Goal: Information Seeking & Learning: Learn about a topic

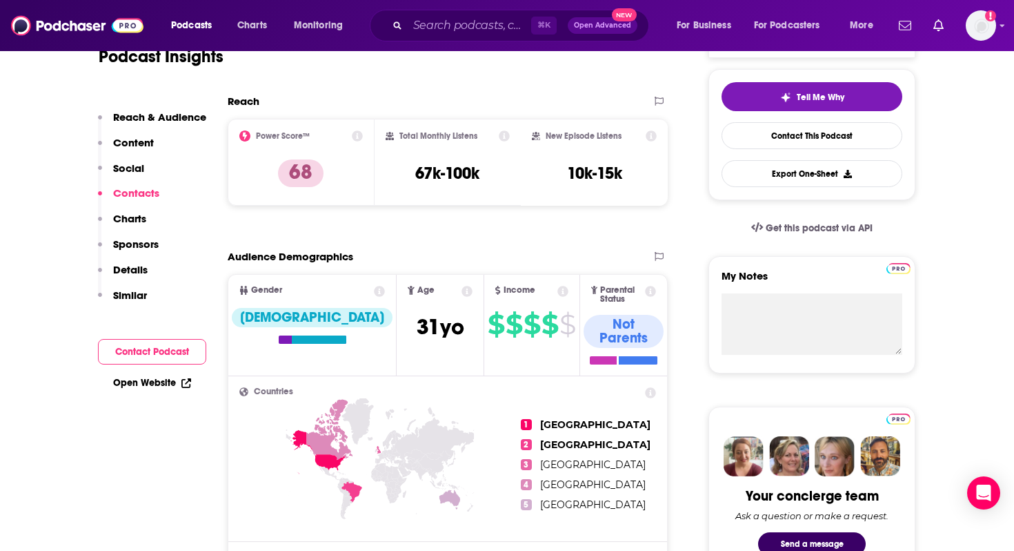
scroll to position [89, 0]
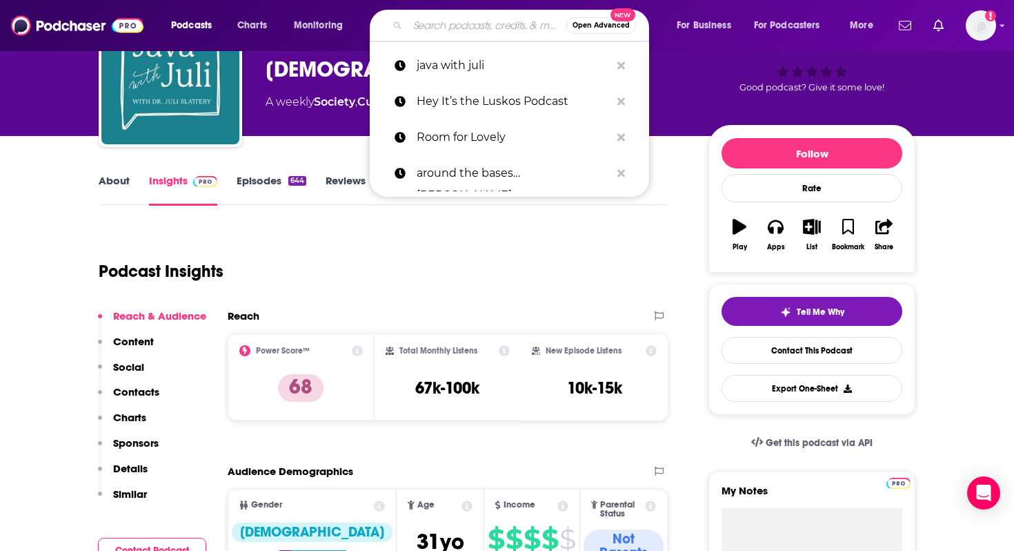
click at [430, 33] on input "Search podcasts, credits, & more..." at bounding box center [487, 25] width 159 height 22
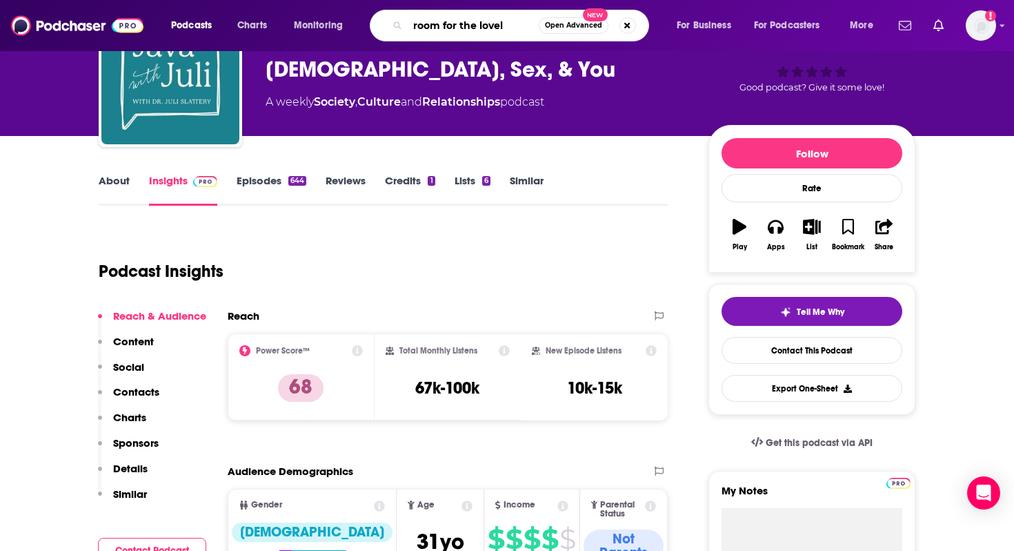
type input "room for the lovely"
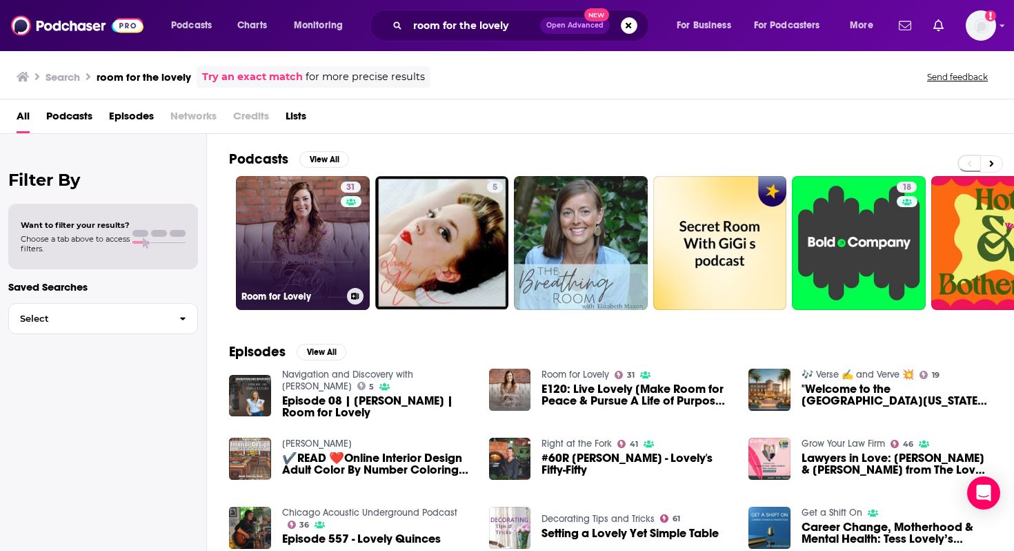
click at [319, 292] on h3 "Room for Lovely" at bounding box center [291, 296] width 100 height 12
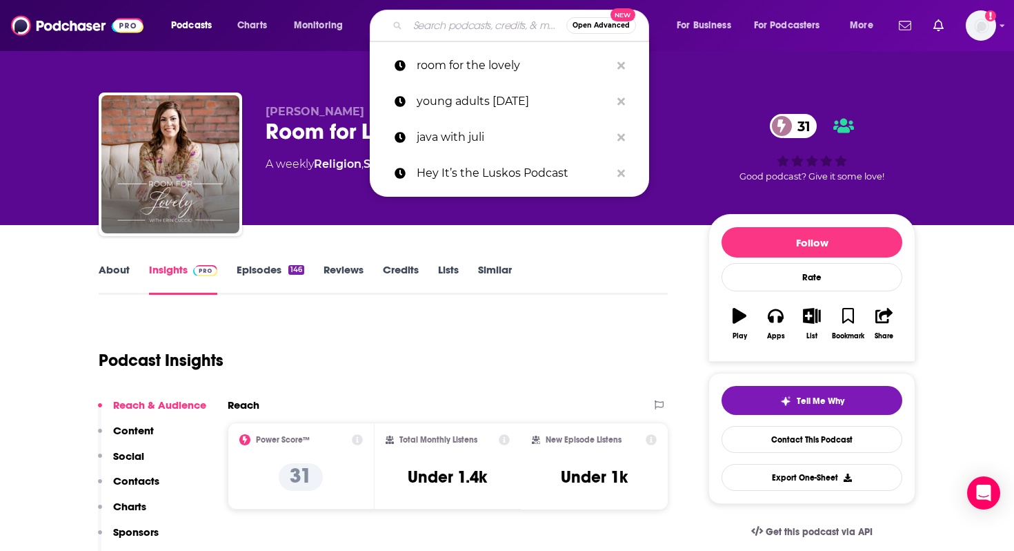
click at [456, 17] on input "Search podcasts, credits, & more..." at bounding box center [487, 25] width 159 height 22
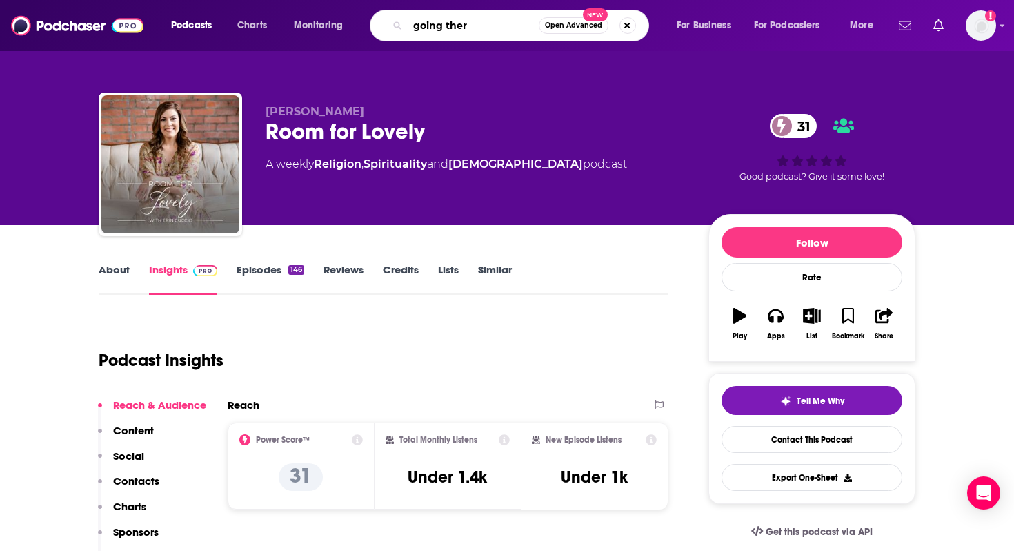
type input "going there"
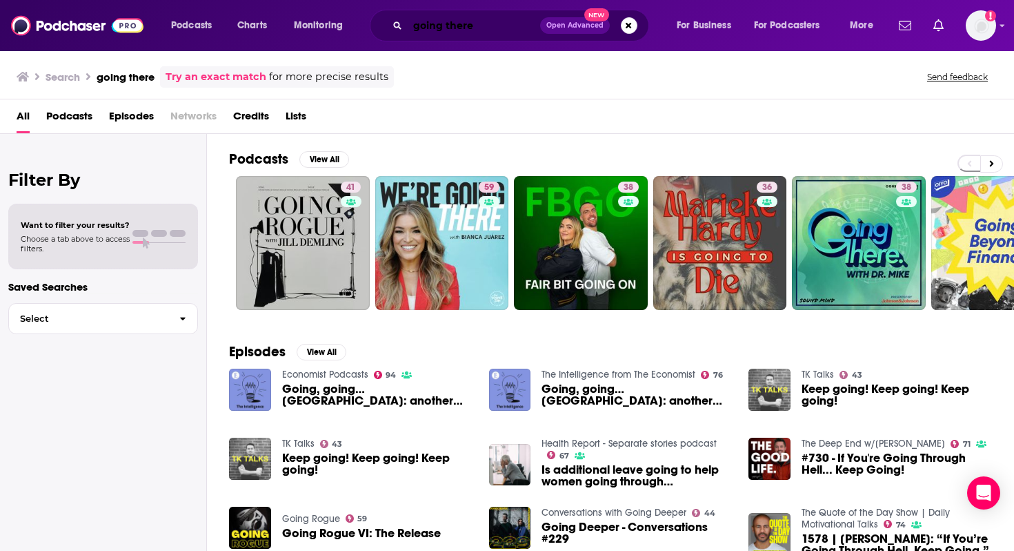
click at [508, 27] on input "going there" at bounding box center [474, 25] width 132 height 22
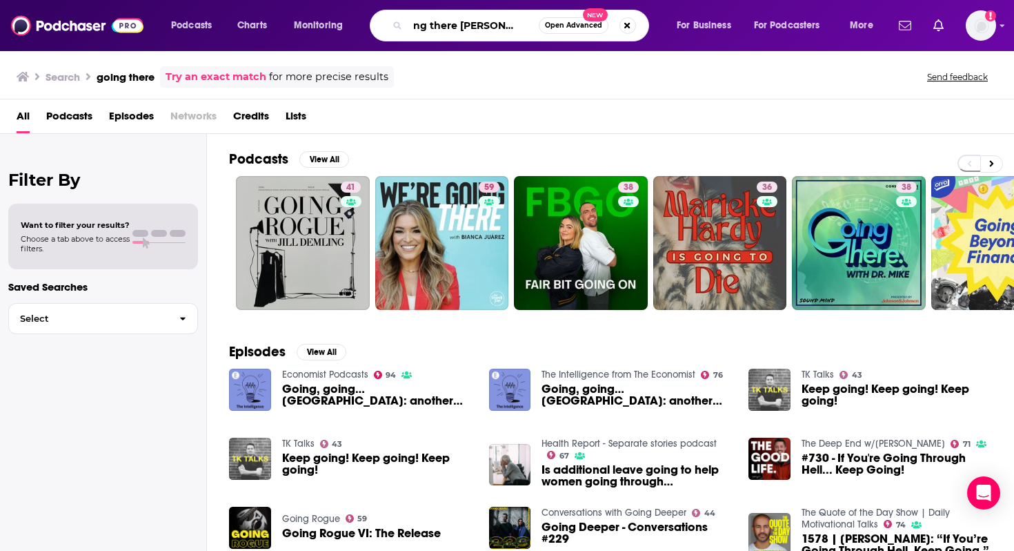
scroll to position [0, 21]
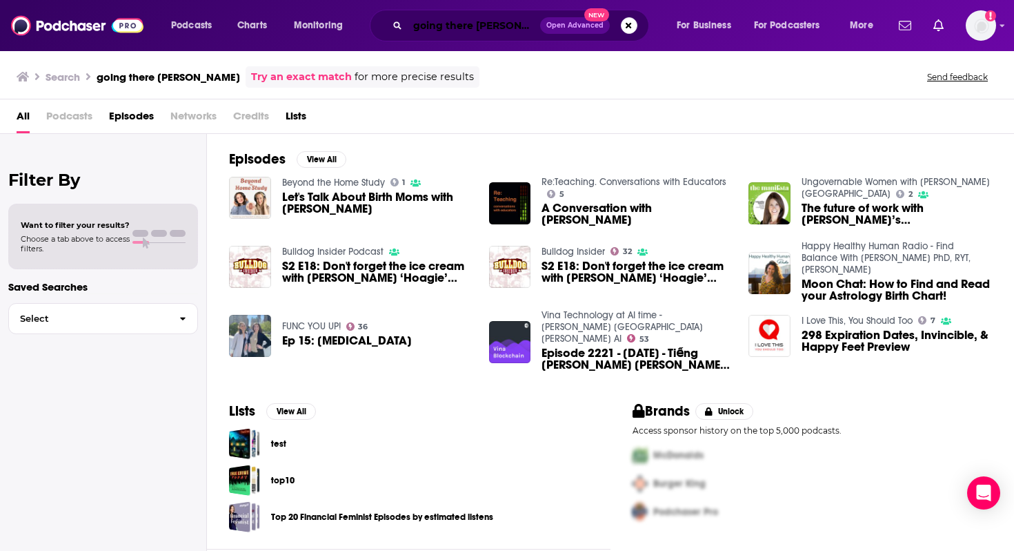
click at [451, 15] on input "going there [PERSON_NAME]" at bounding box center [474, 25] width 132 height 22
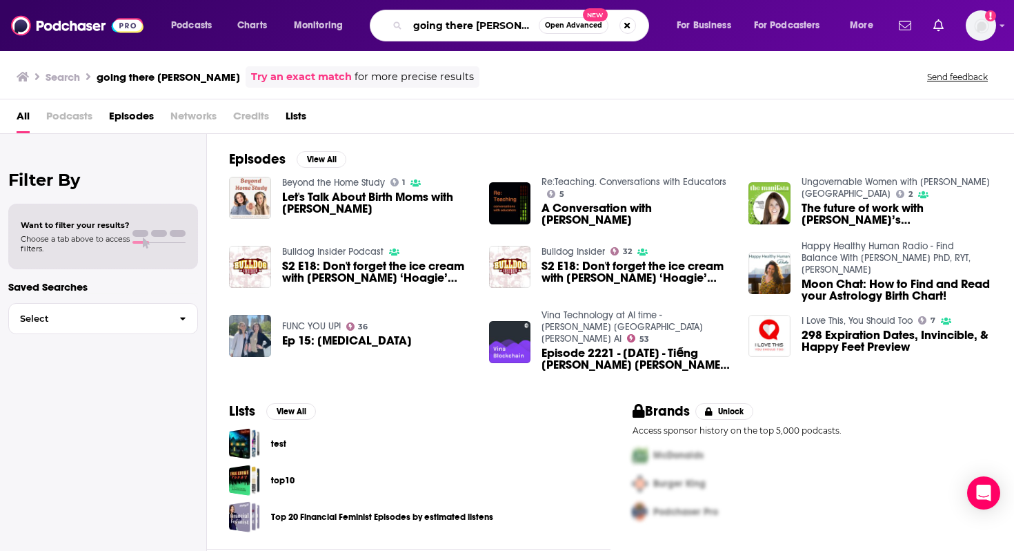
click at [451, 15] on input "going there [PERSON_NAME]" at bounding box center [473, 25] width 131 height 22
type input "going there the podcast"
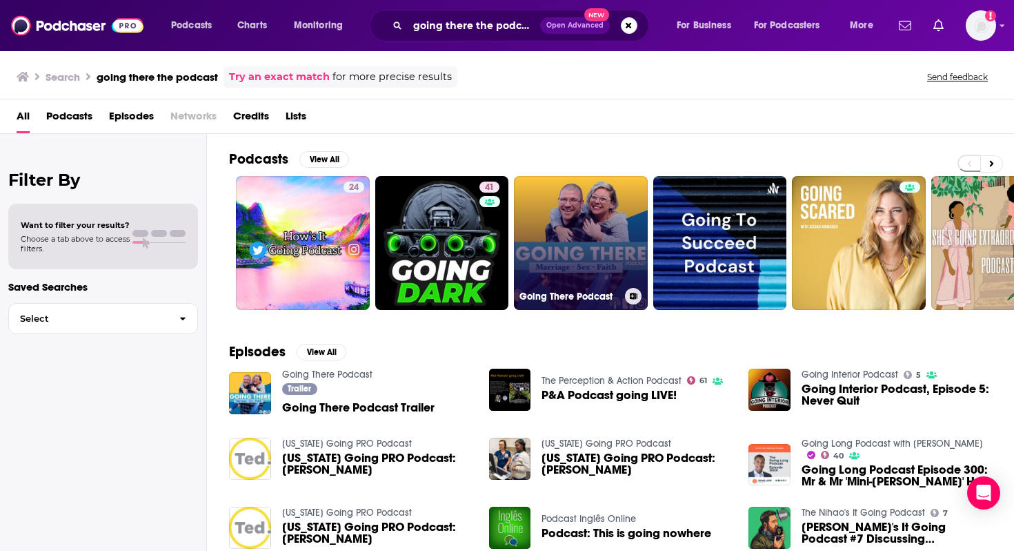
click at [595, 231] on link "Going There Podcast" at bounding box center [581, 243] width 134 height 134
